Goal: Navigation & Orientation: Find specific page/section

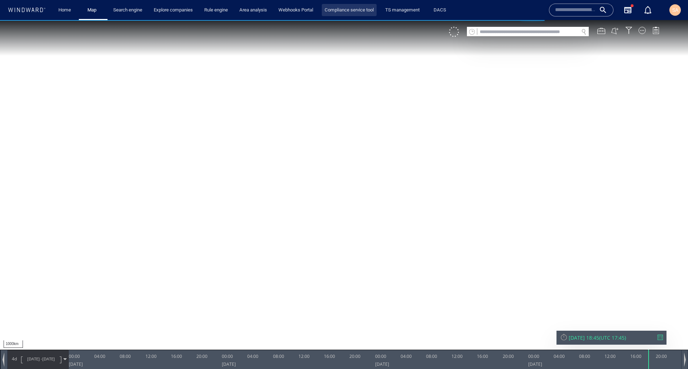
click at [344, 10] on link "Compliance service tool" at bounding box center [349, 10] width 55 height 13
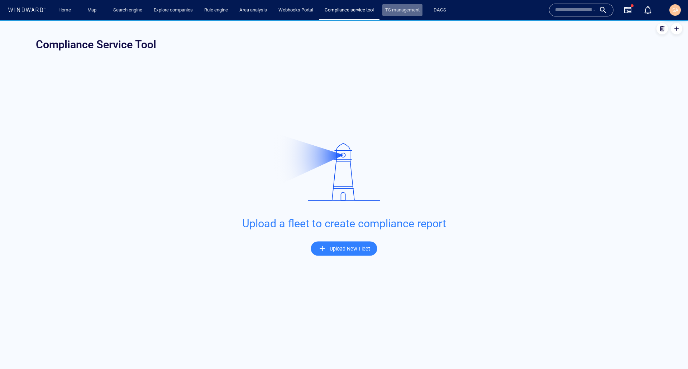
click at [405, 10] on link "TS management" at bounding box center [402, 10] width 40 height 13
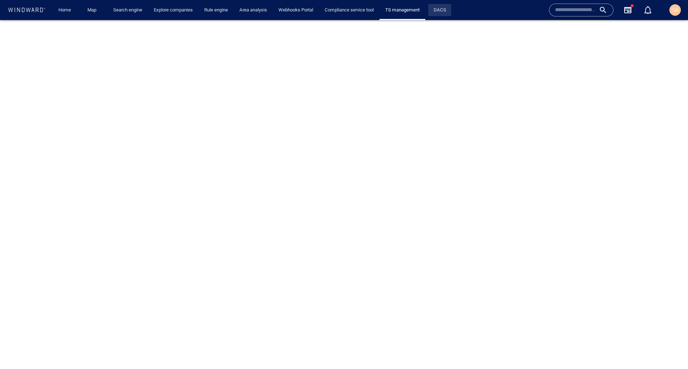
click at [446, 9] on link "DACS" at bounding box center [440, 10] width 18 height 13
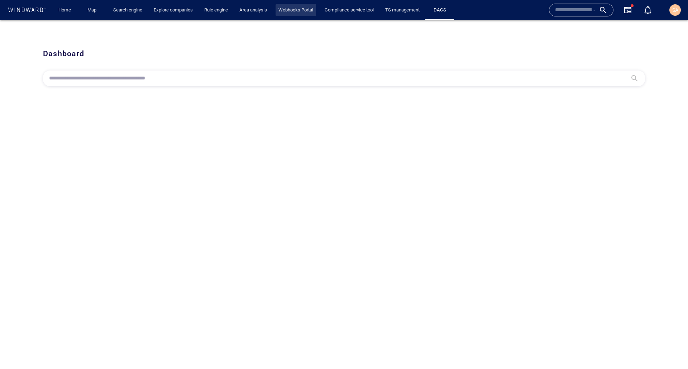
click at [299, 11] on link "Webhooks Portal" at bounding box center [295, 10] width 40 height 13
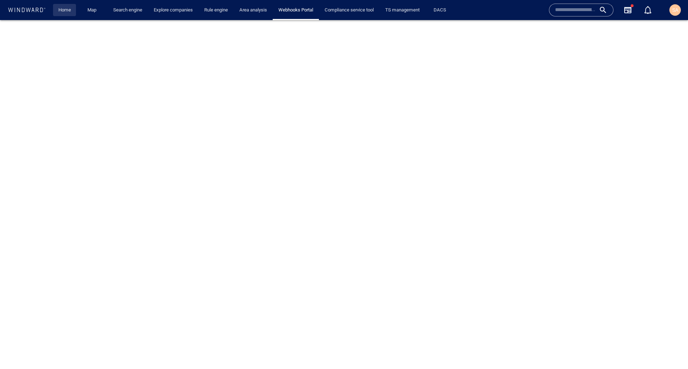
click at [69, 8] on link "Home" at bounding box center [65, 10] width 18 height 13
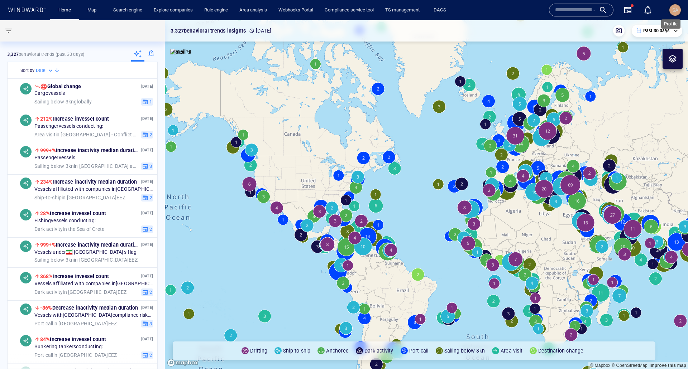
click at [672, 10] on span "SA" at bounding box center [675, 10] width 6 height 6
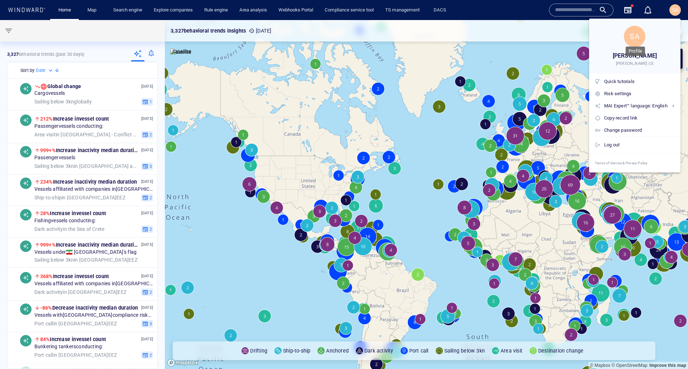
click at [632, 33] on span "SA" at bounding box center [634, 36] width 10 height 9
click at [640, 54] on span "[PERSON_NAME]" at bounding box center [634, 56] width 44 height 10
click at [614, 143] on div "Log out" at bounding box center [639, 145] width 71 height 8
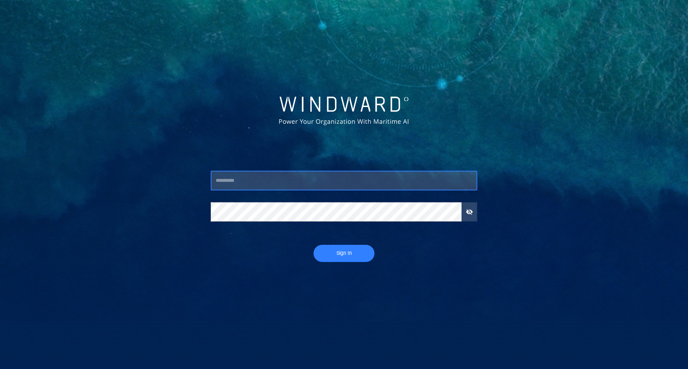
click at [312, 180] on input "text" at bounding box center [344, 180] width 266 height 19
type input "**********"
click at [329, 249] on span "Sign In" at bounding box center [344, 253] width 47 height 9
